Goal: Book appointment/travel/reservation

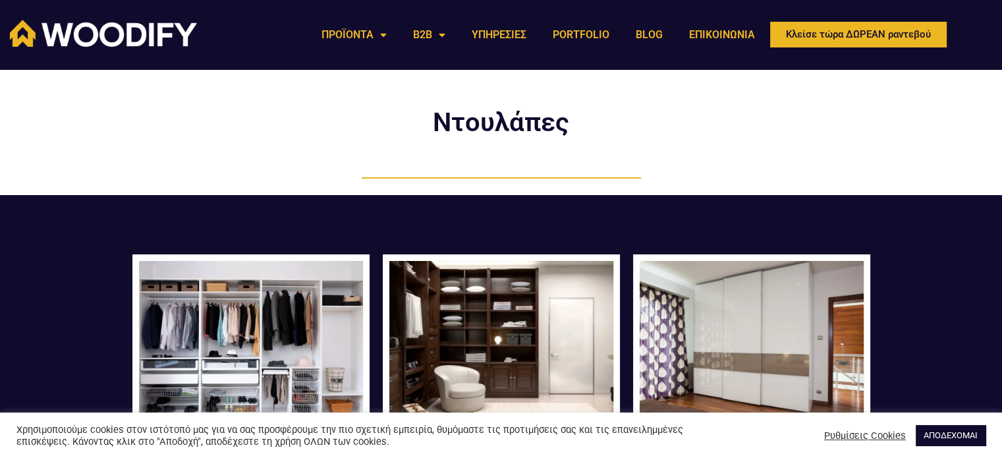
scroll to position [198, 0]
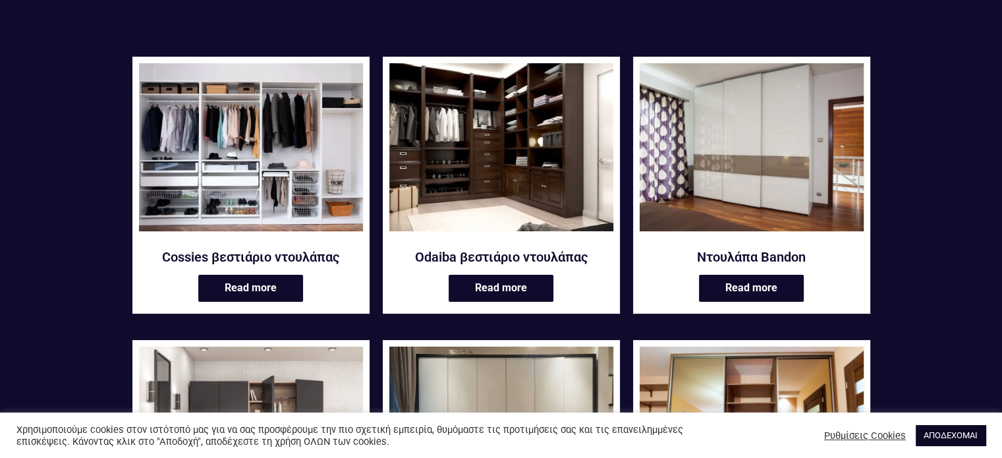
click at [966, 433] on link "ΑΠΟΔΕΧΟΜΑΙ" at bounding box center [951, 435] width 70 height 20
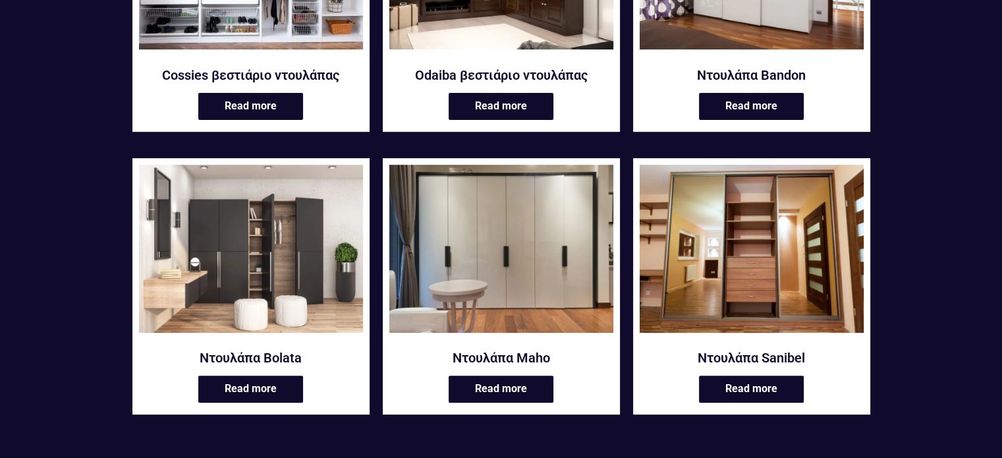
scroll to position [182, 0]
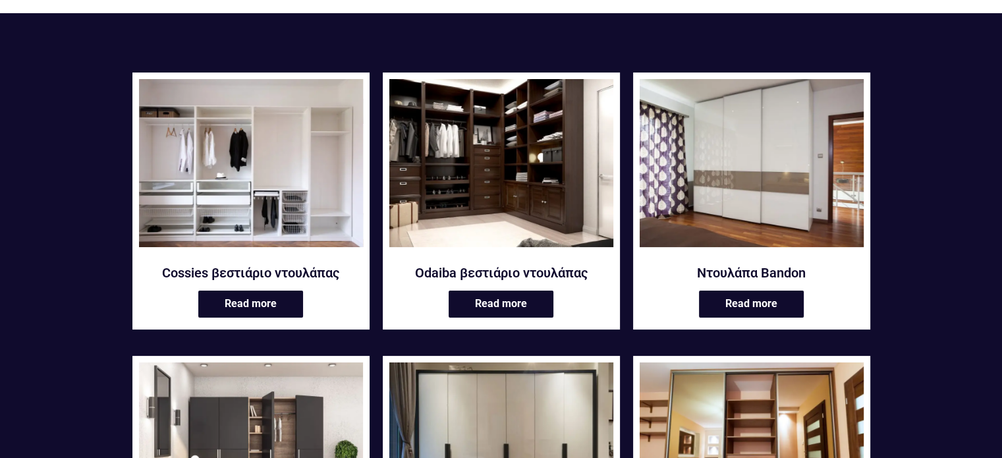
click at [250, 178] on img at bounding box center [251, 163] width 224 height 168
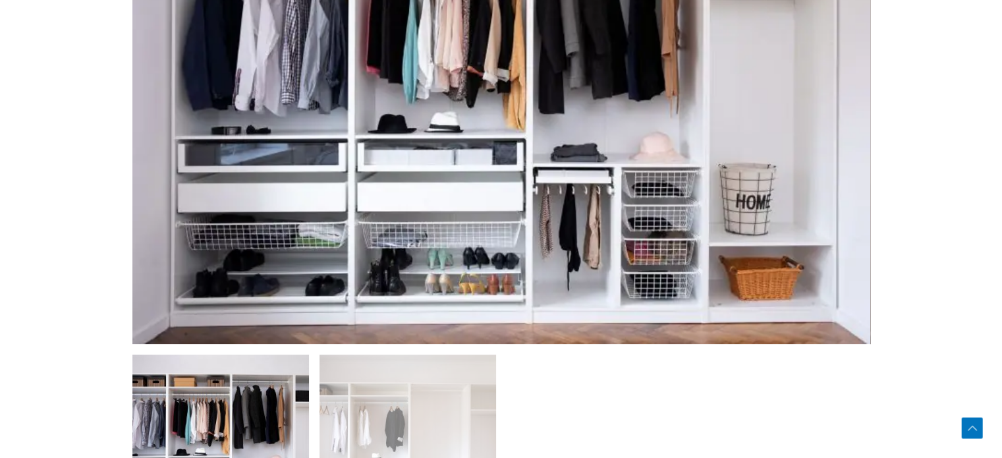
scroll to position [461, 0]
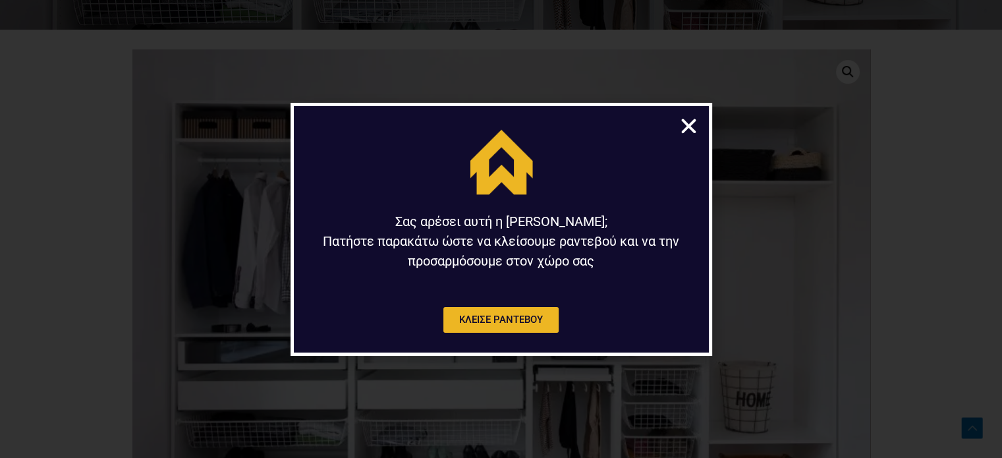
click at [685, 125] on icon "Close" at bounding box center [689, 126] width 20 height 20
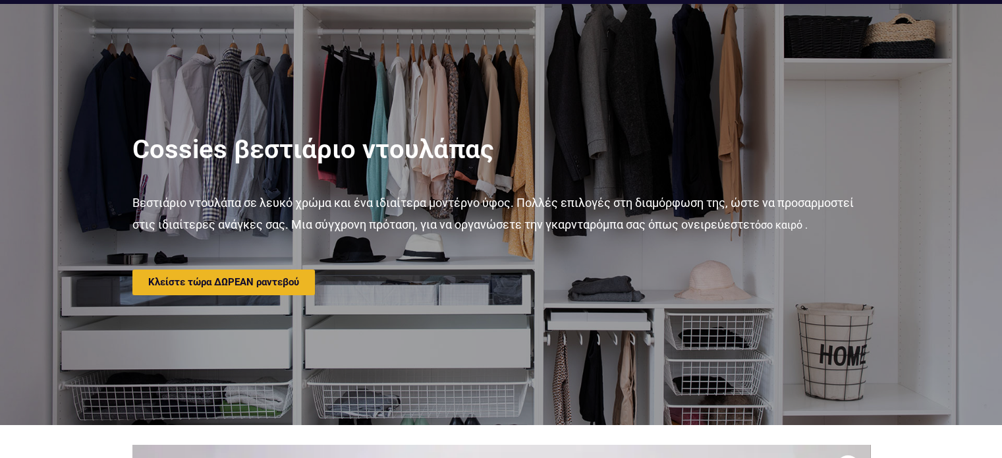
scroll to position [0, 0]
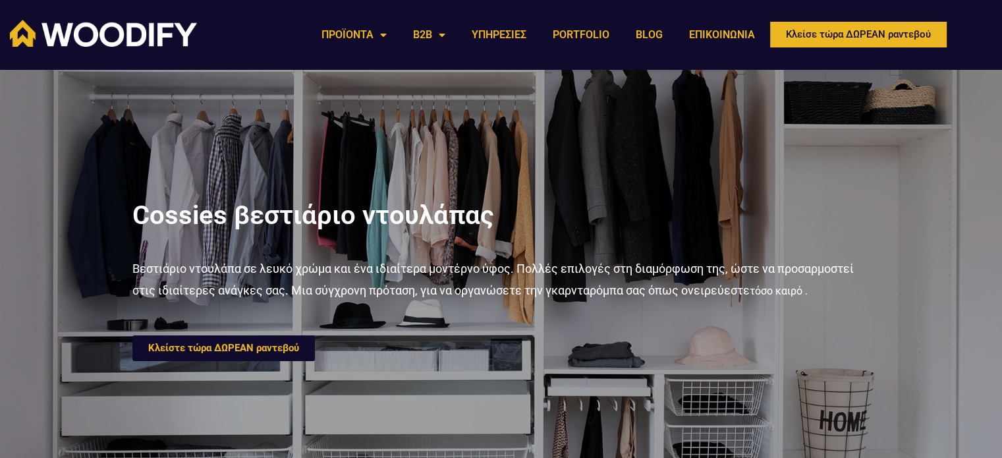
click at [258, 348] on span "Κλείστε τώρα ΔΩΡΕΑΝ ραντεβού" at bounding box center [223, 348] width 151 height 10
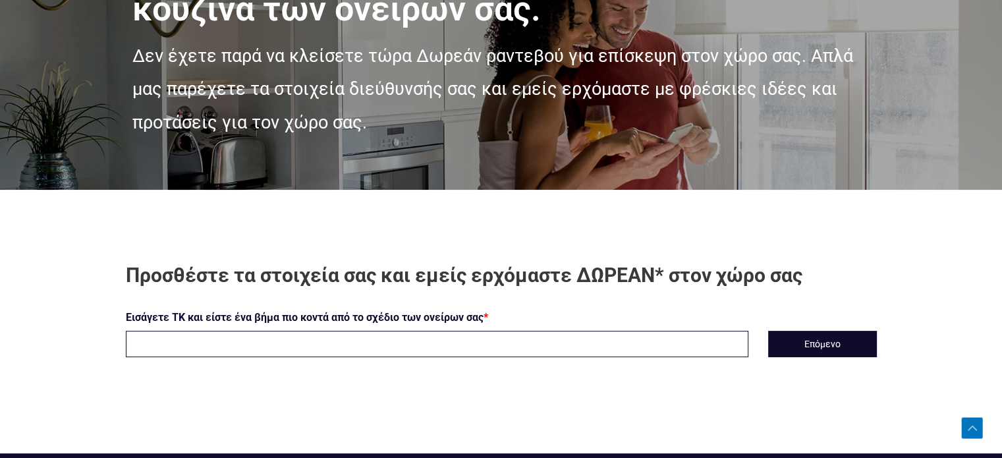
scroll to position [329, 0]
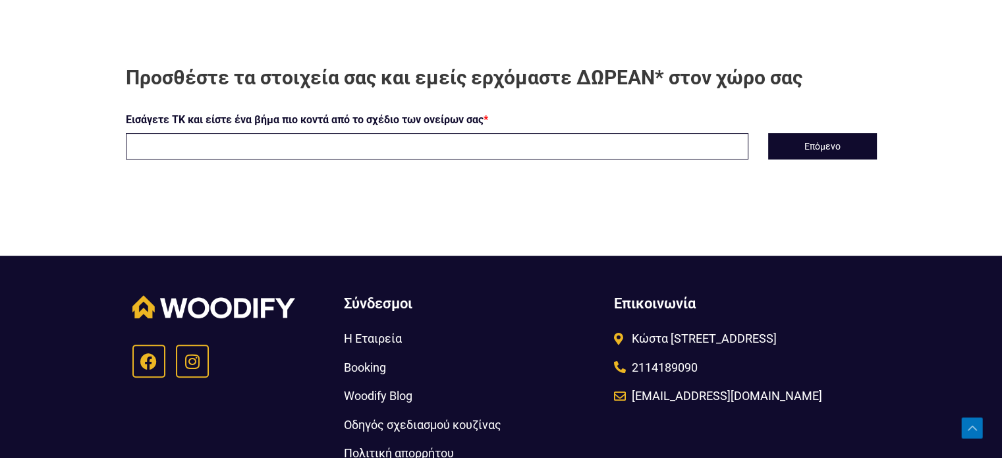
click at [243, 145] on input "text" at bounding box center [437, 146] width 623 height 26
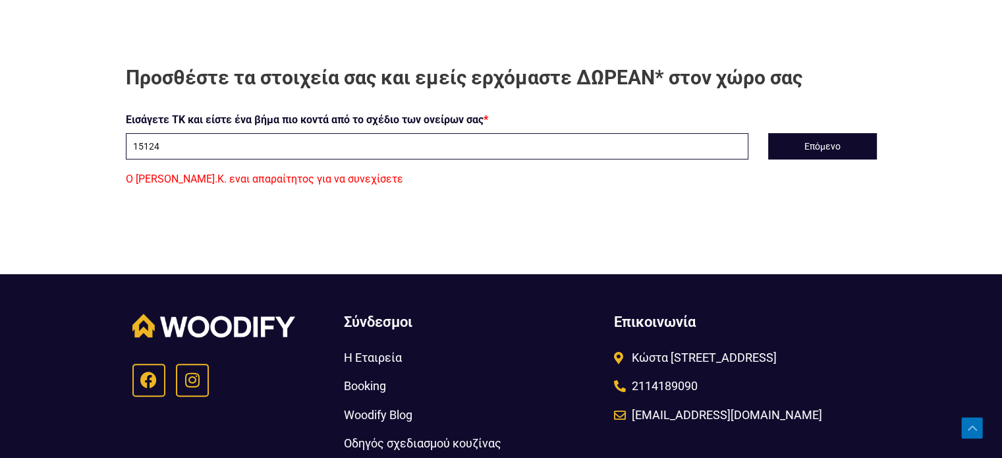
click at [219, 146] on input "15124" at bounding box center [437, 146] width 623 height 26
click at [806, 144] on button "Επόμενο" at bounding box center [822, 146] width 109 height 26
click at [171, 147] on input "15124" at bounding box center [437, 146] width 623 height 26
type input "1"
click at [196, 142] on input "text" at bounding box center [437, 146] width 623 height 26
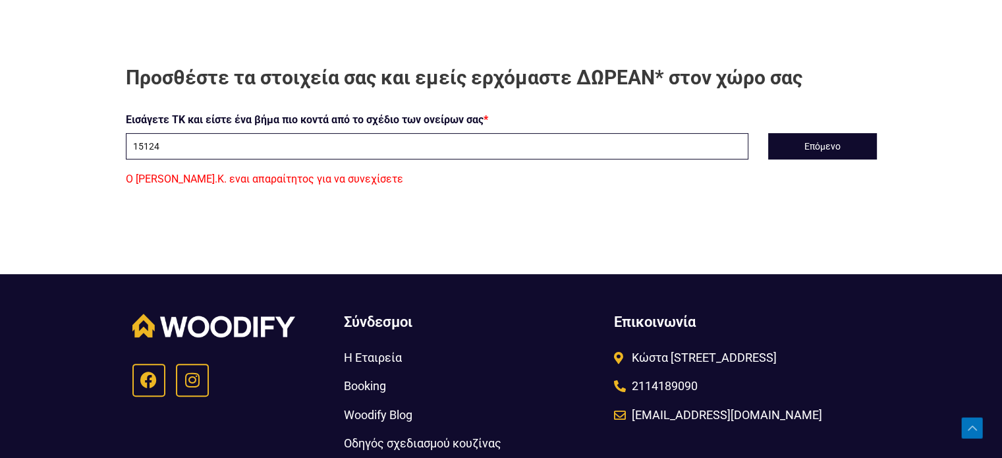
click at [270, 143] on input "15124" at bounding box center [437, 146] width 623 height 26
click at [144, 146] on input "15124" at bounding box center [437, 146] width 623 height 26
click at [148, 147] on input "15124" at bounding box center [437, 146] width 623 height 26
click at [825, 139] on button "Επόμενο" at bounding box center [822, 146] width 109 height 26
click at [163, 150] on input "151-24" at bounding box center [437, 146] width 623 height 26
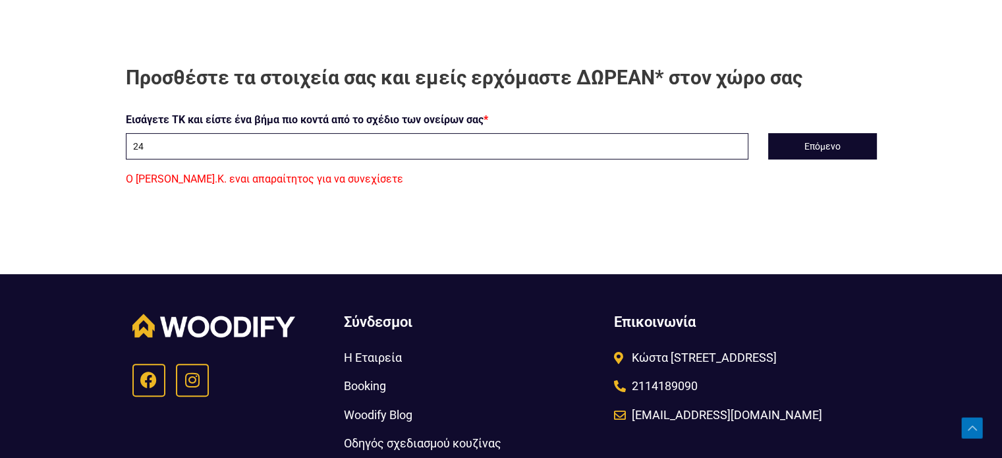
type input "4"
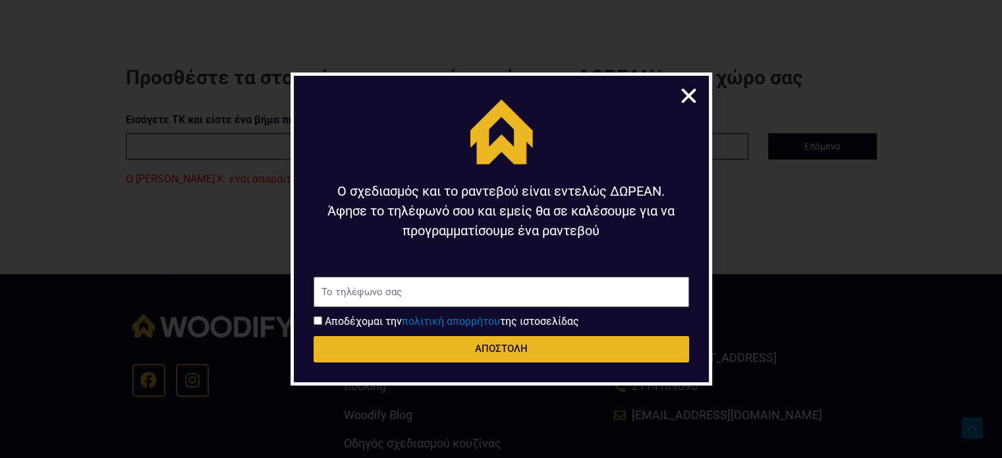
click at [688, 97] on icon "Close" at bounding box center [689, 96] width 20 height 20
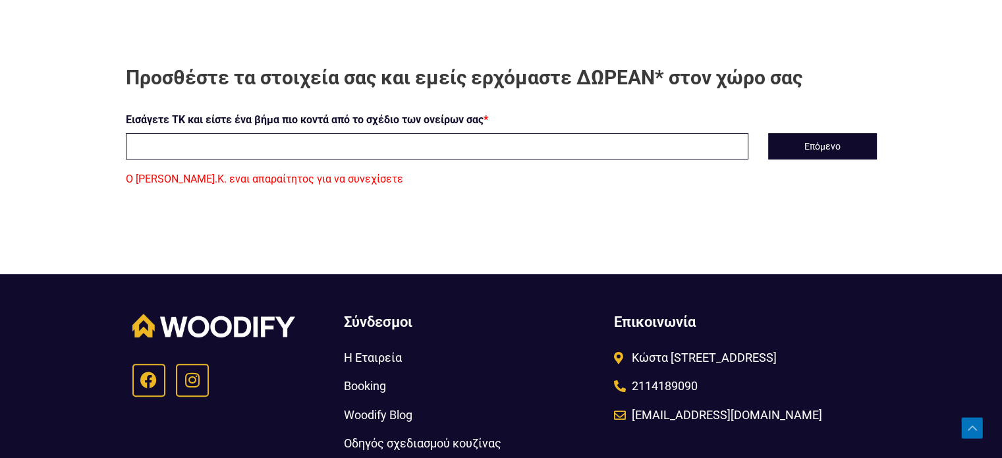
click at [327, 150] on input "text" at bounding box center [437, 146] width 623 height 26
type input "15124"
click at [810, 146] on button "Επόμενο" at bounding box center [822, 146] width 109 height 26
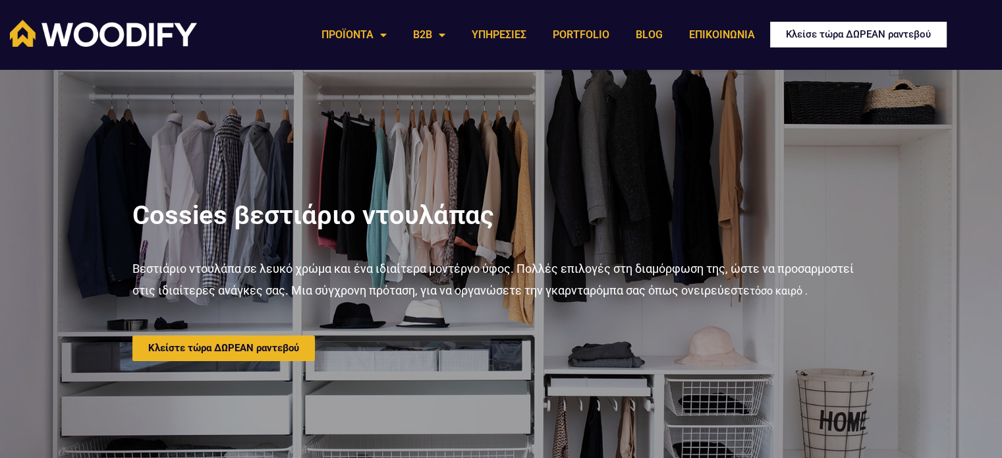
click at [825, 36] on span "Κλείσε τώρα ΔΩΡΕΑΝ ραντεβού" at bounding box center [858, 35] width 145 height 10
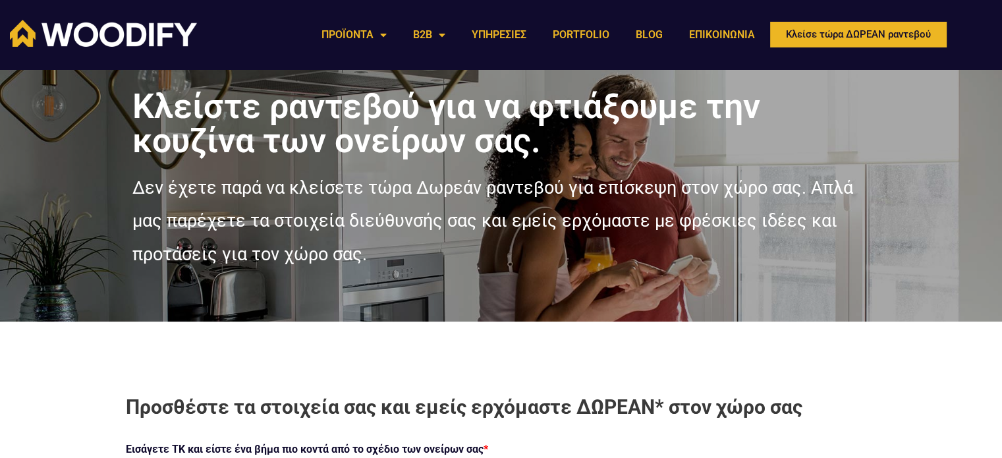
scroll to position [198, 0]
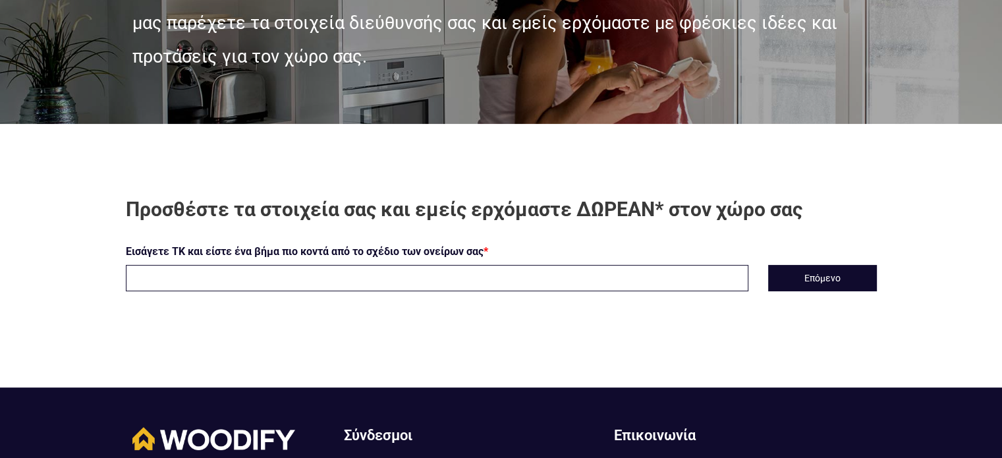
click at [355, 273] on input "text" at bounding box center [437, 278] width 623 height 26
click at [803, 282] on button "Επόμενο" at bounding box center [822, 278] width 109 height 26
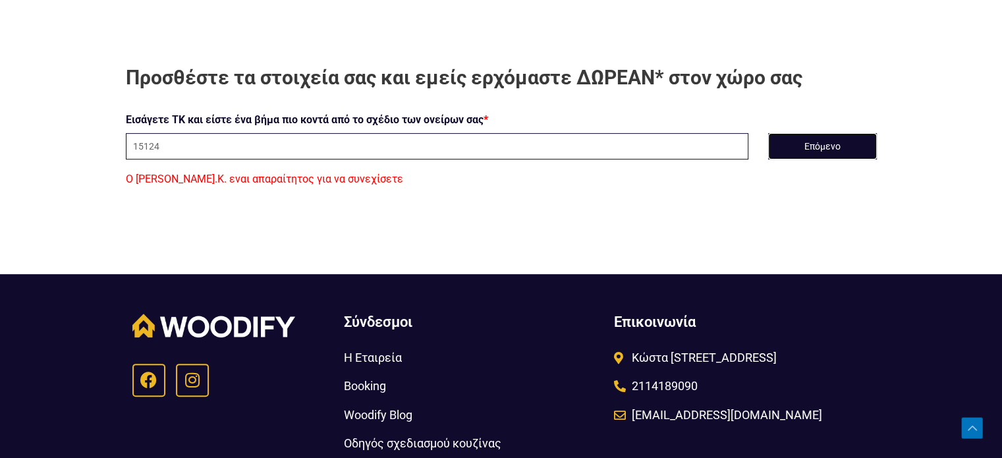
scroll to position [264, 0]
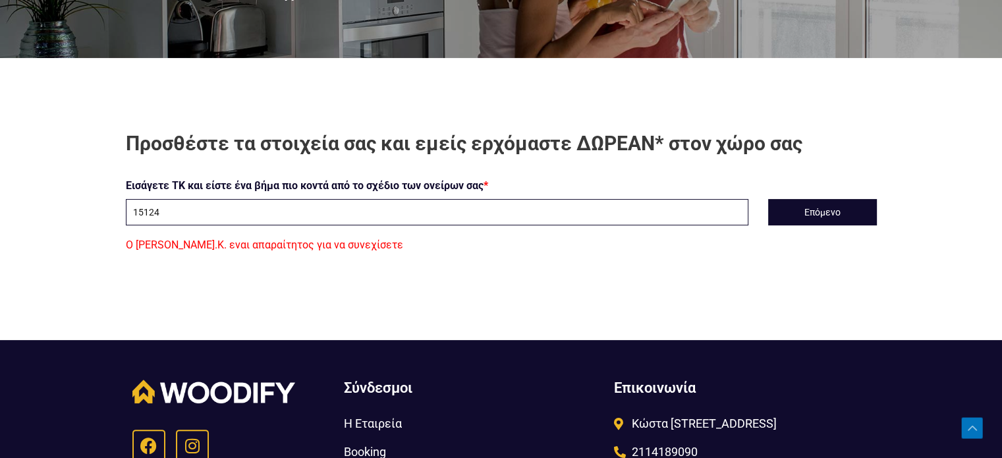
click at [142, 213] on input "15124" at bounding box center [437, 212] width 623 height 26
click at [805, 211] on button "Επόμενο" at bounding box center [822, 212] width 109 height 26
click at [147, 211] on input "15 124" at bounding box center [437, 212] width 623 height 26
click at [149, 212] on input "15124" at bounding box center [437, 212] width 623 height 26
click at [842, 215] on button "Επόμενο" at bounding box center [822, 212] width 109 height 26
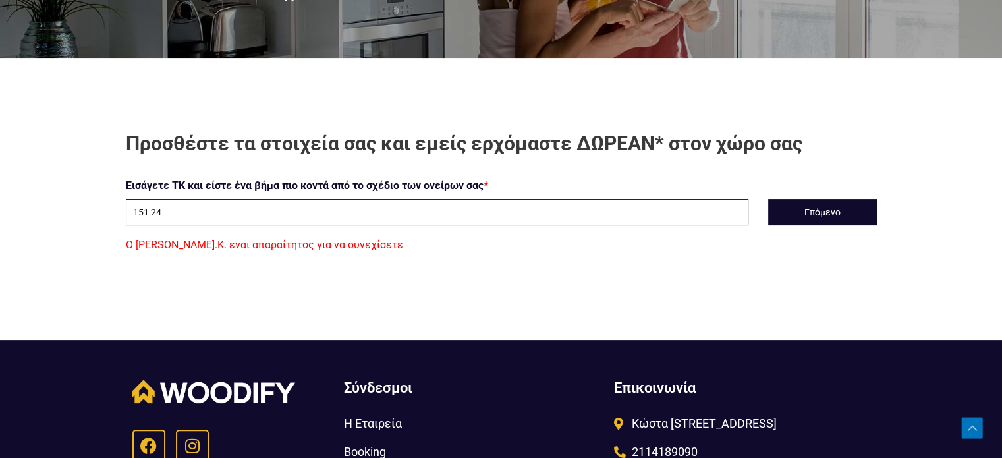
click at [149, 214] on input "151 24" at bounding box center [437, 212] width 623 height 26
type input "151-24"
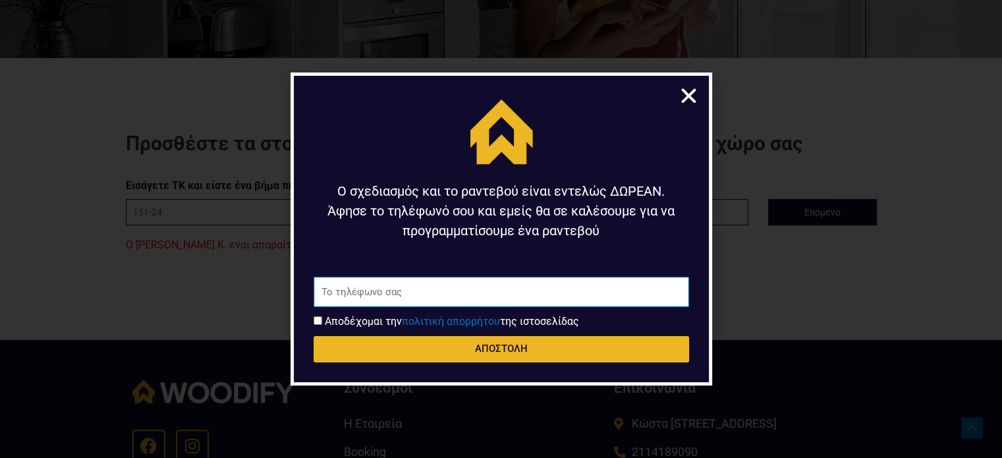
click at [383, 295] on input "Τηλέφωνο" at bounding box center [502, 292] width 376 height 30
type input "6974122011"
click at [319, 320] on input "Αποδοχή όρων χρήσης" at bounding box center [318, 320] width 9 height 9
checkbox input "true"
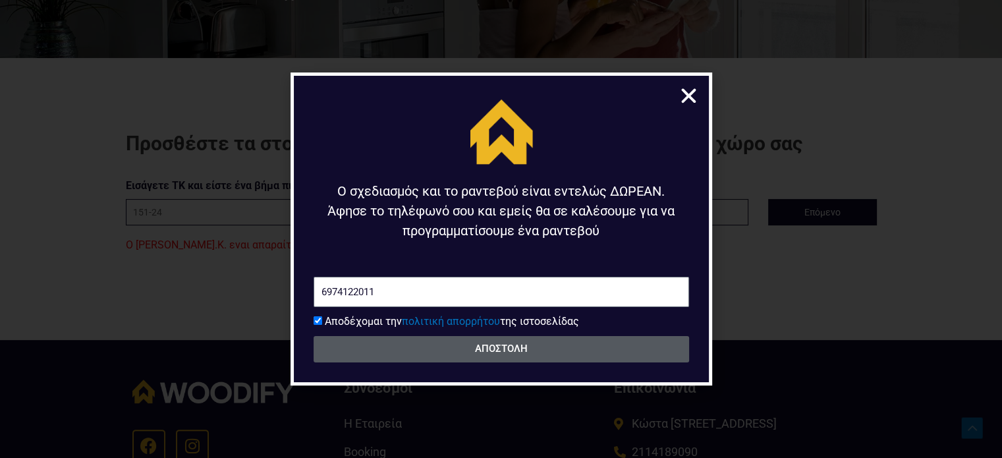
click at [552, 350] on span "ΑΠΟΣΤΟΛΗ" at bounding box center [501, 349] width 344 height 10
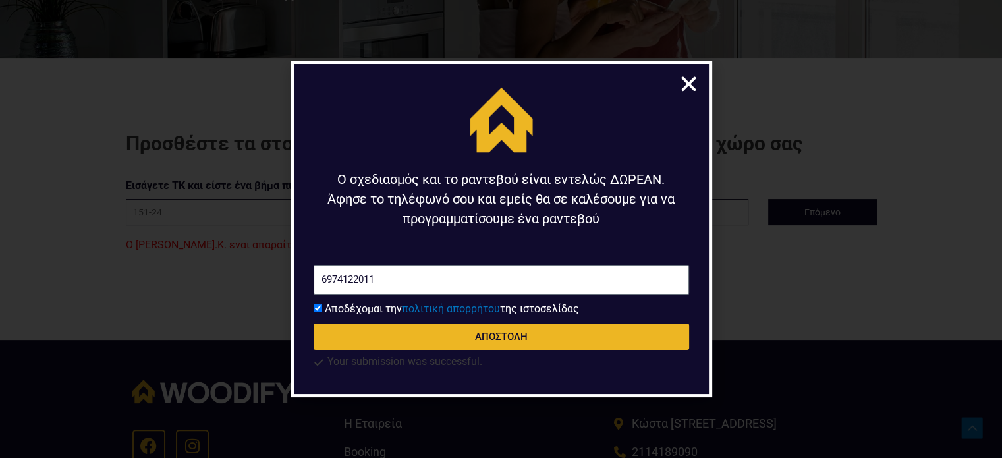
click at [686, 84] on icon "Close" at bounding box center [689, 84] width 20 height 20
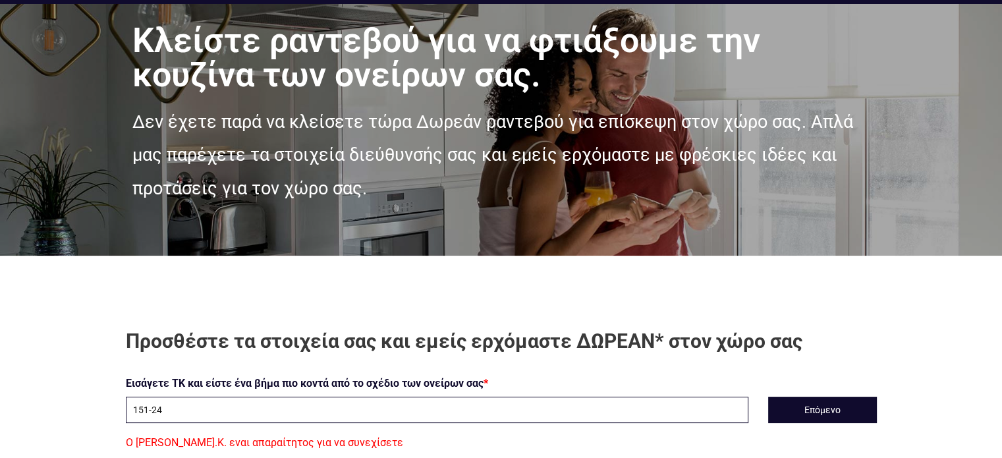
scroll to position [0, 0]
